Goal: Task Accomplishment & Management: Manage account settings

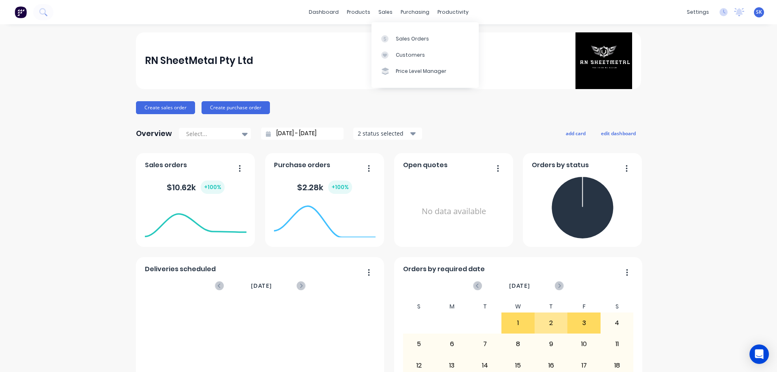
click at [403, 37] on div "Sales Orders" at bounding box center [412, 38] width 33 height 7
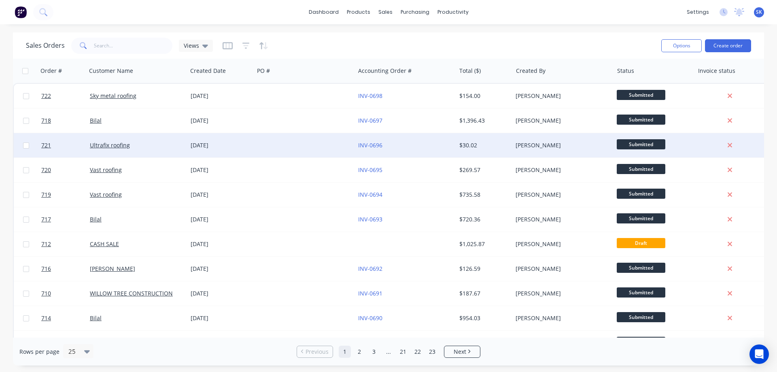
click at [211, 141] on div "03 Oct 2025" at bounding box center [221, 145] width 60 height 8
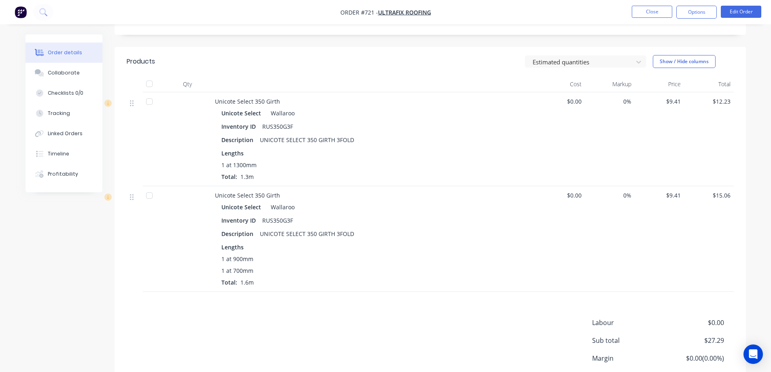
scroll to position [162, 0]
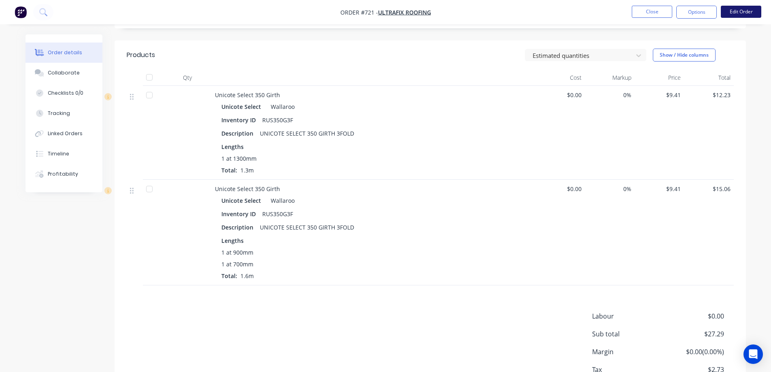
click at [738, 8] on button "Edit Order" at bounding box center [741, 12] width 40 height 12
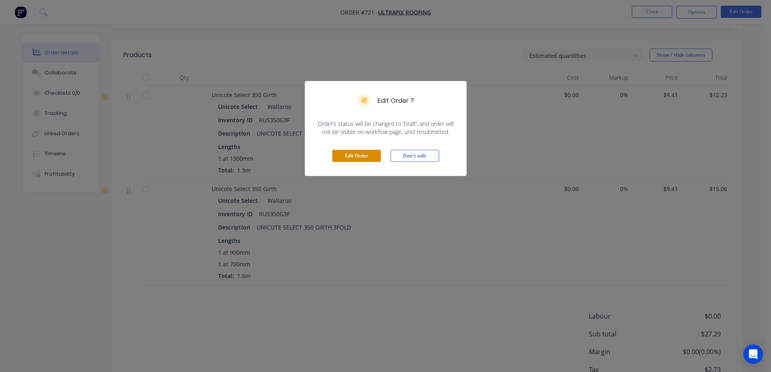
click at [371, 158] on button "Edit Order" at bounding box center [356, 156] width 49 height 12
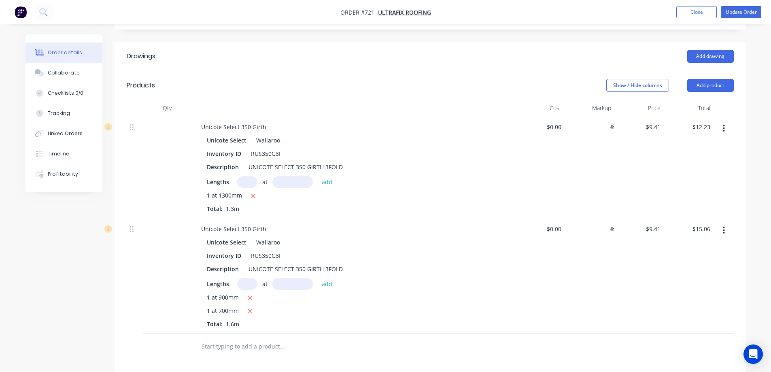
scroll to position [324, 0]
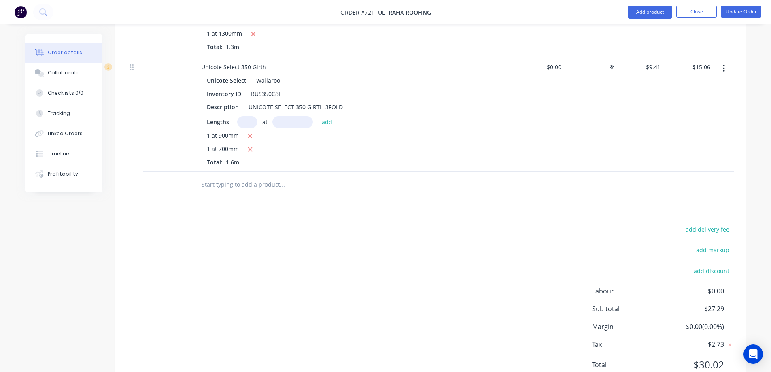
click at [245, 187] on input "text" at bounding box center [282, 185] width 162 height 16
type input "r"
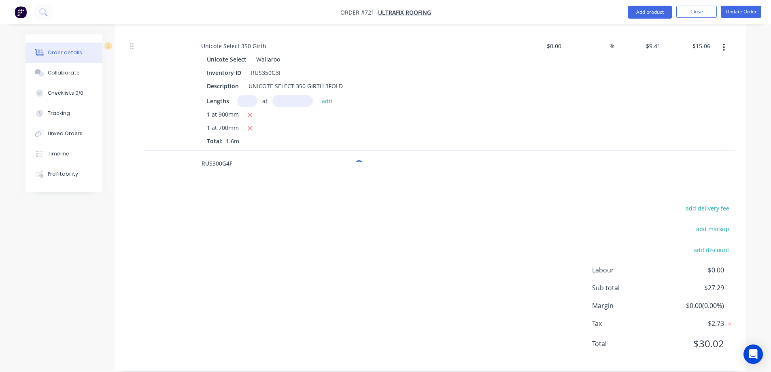
scroll to position [356, 0]
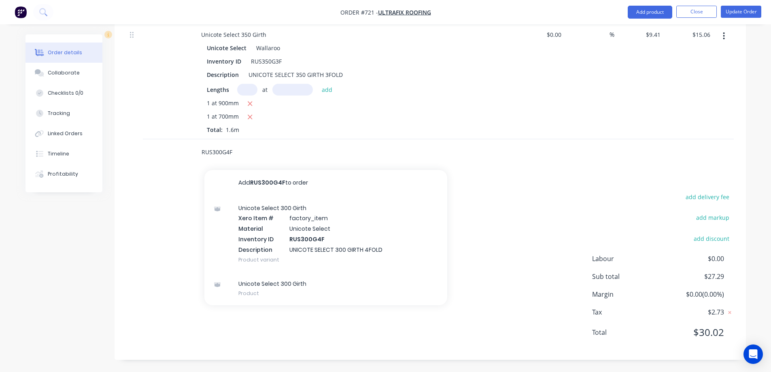
type input "RUS300G4F"
click at [273, 228] on div "Unicote Select 300 Girth Xero Item # factory_item Material Unicote Select Inven…" at bounding box center [325, 234] width 243 height 76
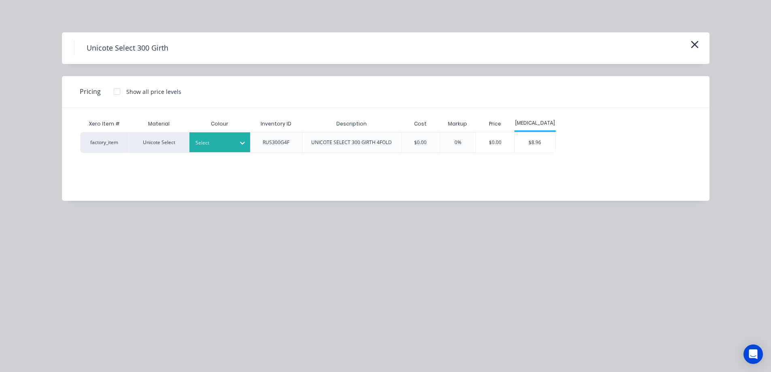
click at [229, 148] on div "Select" at bounding box center [219, 142] width 61 height 20
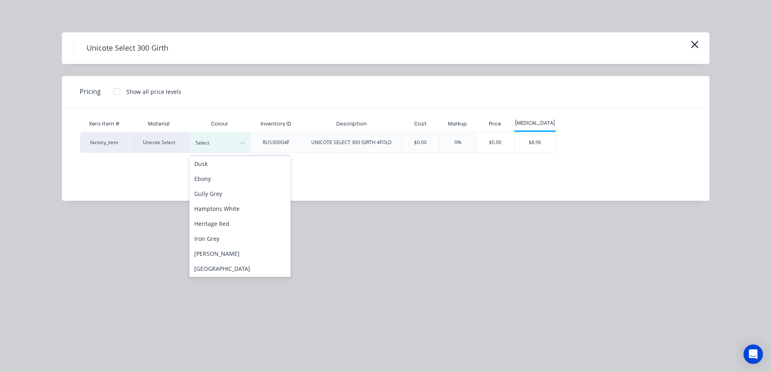
scroll to position [121, 0]
click at [225, 236] on div "Monolith" at bounding box center [239, 237] width 101 height 15
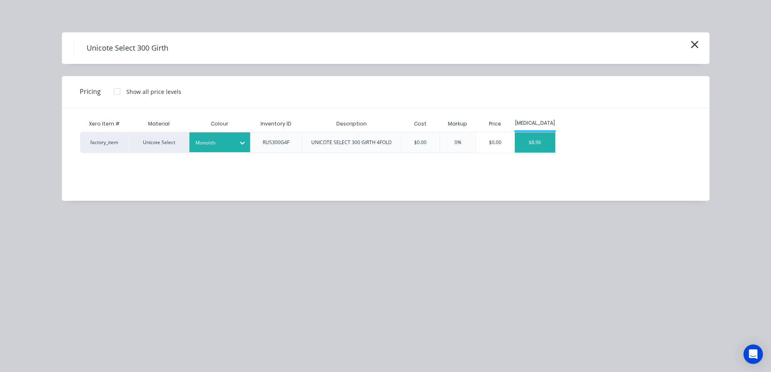
click at [527, 143] on div "$8.96" at bounding box center [535, 142] width 40 height 20
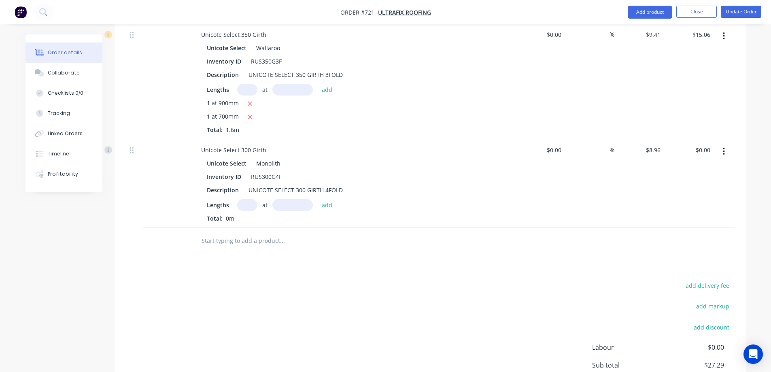
click at [242, 207] on input "text" at bounding box center [247, 205] width 20 height 12
type input "1"
type input "1400mm"
click at [333, 204] on button "add" at bounding box center [327, 204] width 19 height 11
type input "$12.54"
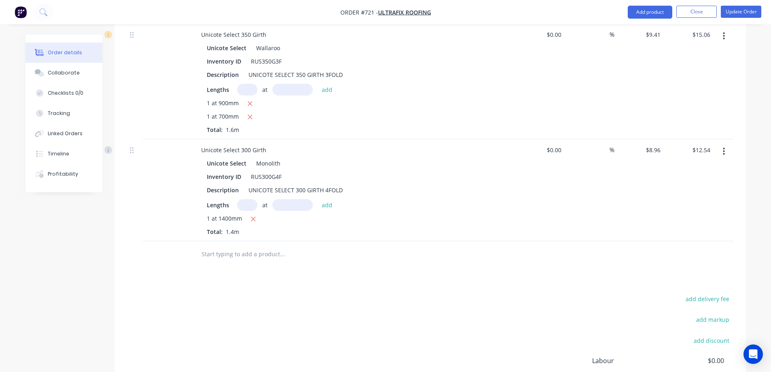
click at [251, 247] on input "text" at bounding box center [282, 254] width 162 height 16
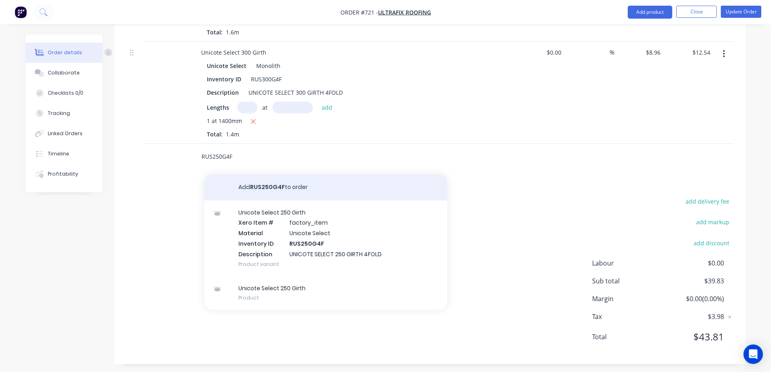
scroll to position [458, 0]
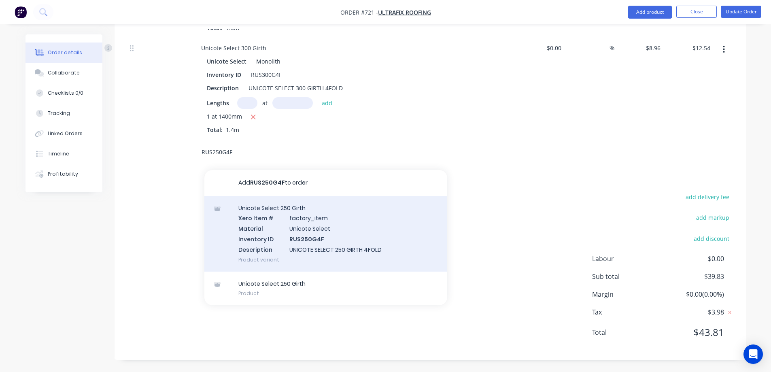
type input "RUS250G4F"
click at [311, 251] on div "Unicote Select 250 Girth Xero Item # factory_item Material Unicote Select Inven…" at bounding box center [325, 234] width 243 height 76
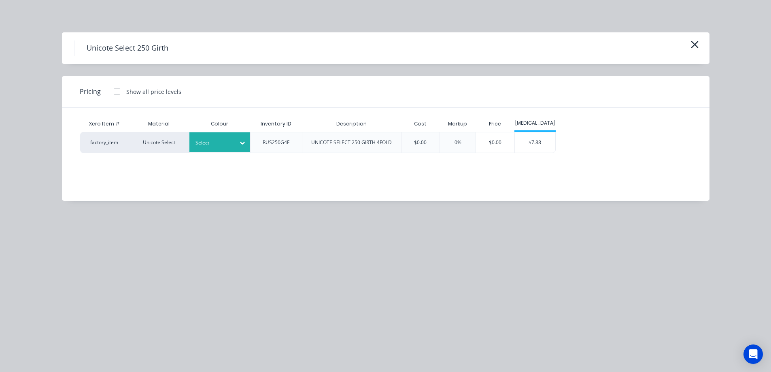
click at [219, 146] on div at bounding box center [214, 142] width 36 height 9
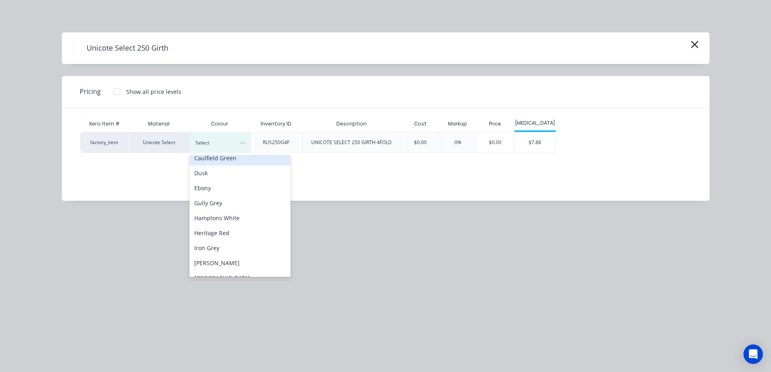
scroll to position [121, 0]
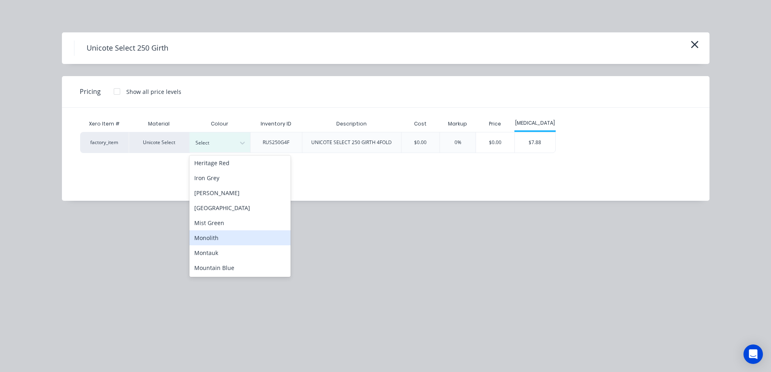
click at [219, 236] on div "Monolith" at bounding box center [239, 237] width 101 height 15
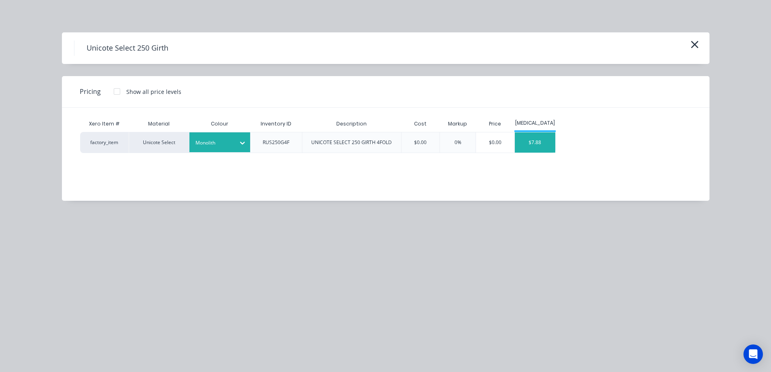
click at [537, 138] on div "$7.88" at bounding box center [535, 142] width 40 height 20
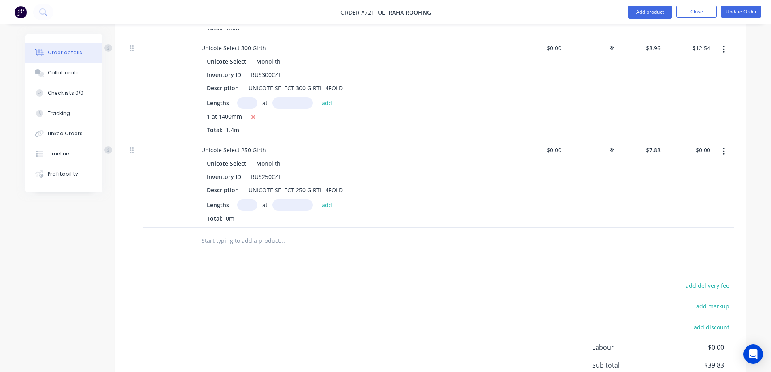
click at [255, 207] on input "text" at bounding box center [247, 205] width 20 height 12
type input "1"
type input "800mm"
click at [323, 205] on button "add" at bounding box center [327, 204] width 19 height 11
type input "$6.30"
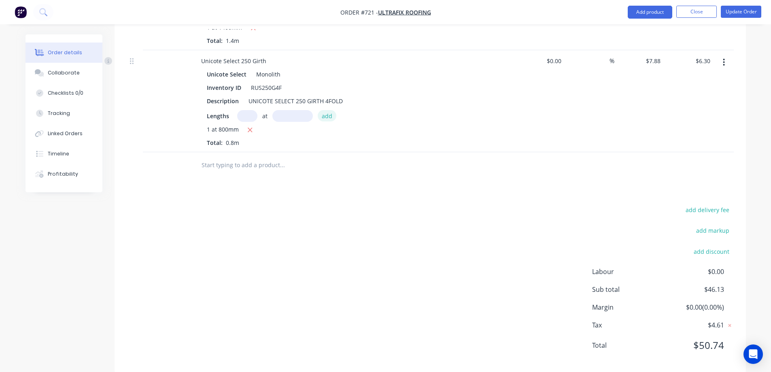
scroll to position [560, 0]
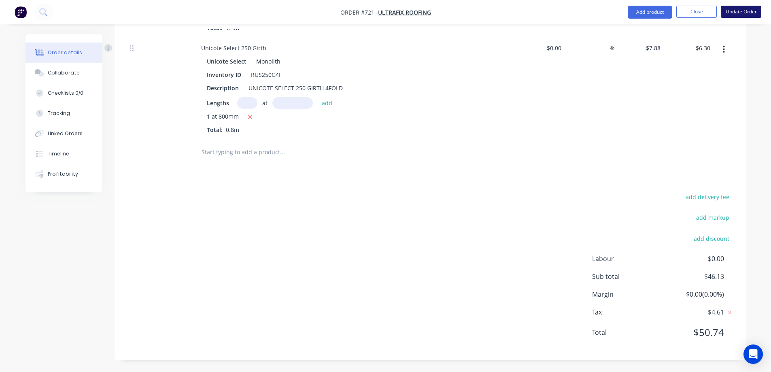
click at [733, 11] on button "Update Order" at bounding box center [741, 12] width 40 height 12
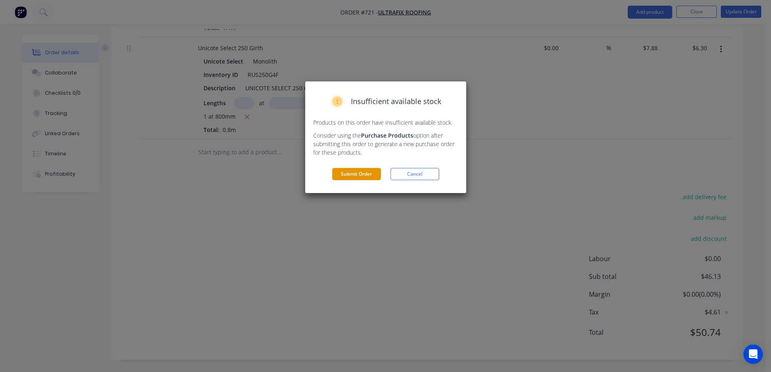
click at [356, 176] on button "Submit Order" at bounding box center [356, 174] width 49 height 12
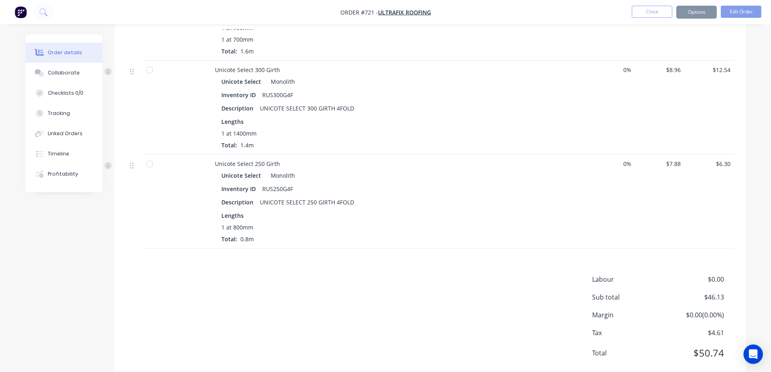
scroll to position [367, 0]
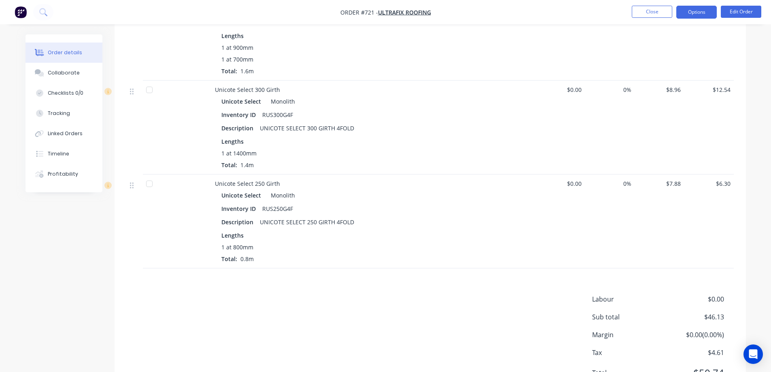
click at [703, 18] on button "Options" at bounding box center [697, 12] width 40 height 13
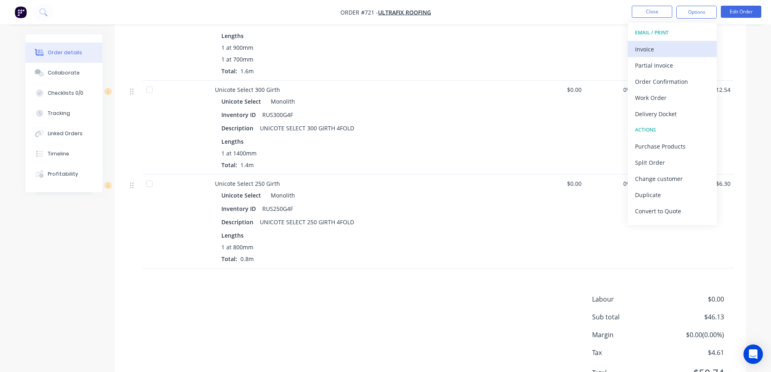
click at [673, 48] on div "Invoice" at bounding box center [672, 49] width 75 height 12
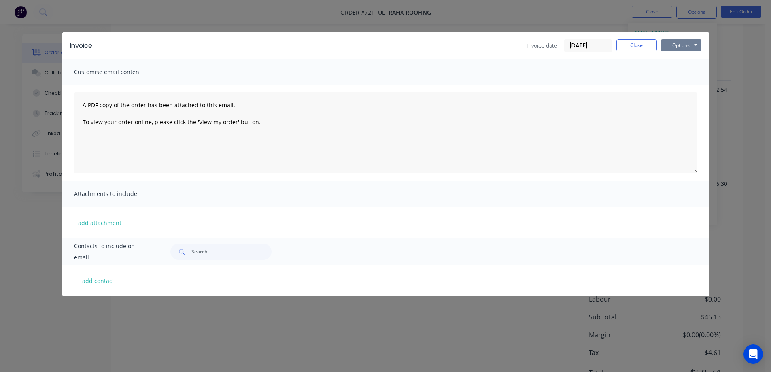
click at [675, 45] on button "Options" at bounding box center [681, 45] width 40 height 12
click at [673, 59] on button "Preview" at bounding box center [687, 59] width 52 height 13
click at [632, 43] on button "Close" at bounding box center [637, 45] width 40 height 12
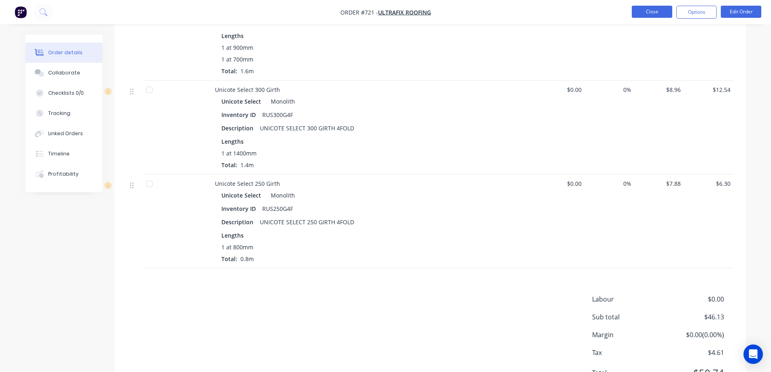
click at [653, 12] on button "Close" at bounding box center [652, 12] width 40 height 12
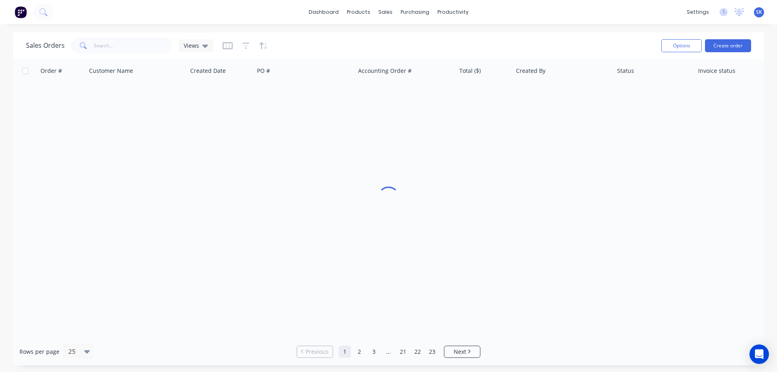
click at [21, 11] on img at bounding box center [21, 12] width 12 height 12
